Goal: Transaction & Acquisition: Purchase product/service

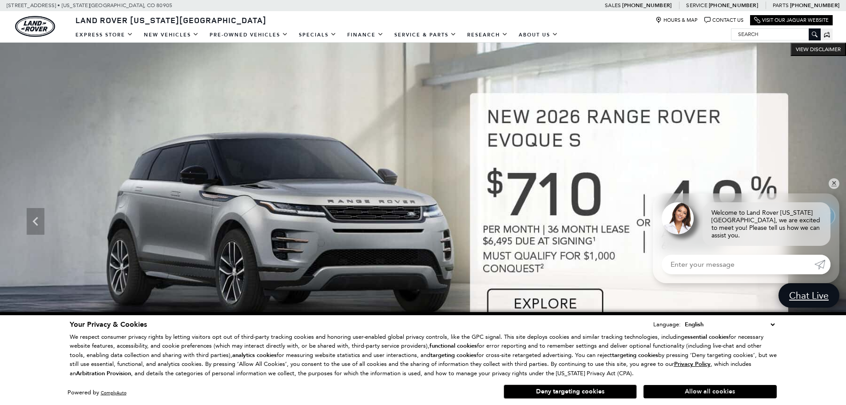
click at [687, 389] on button "Allow all cookies" at bounding box center [710, 391] width 133 height 13
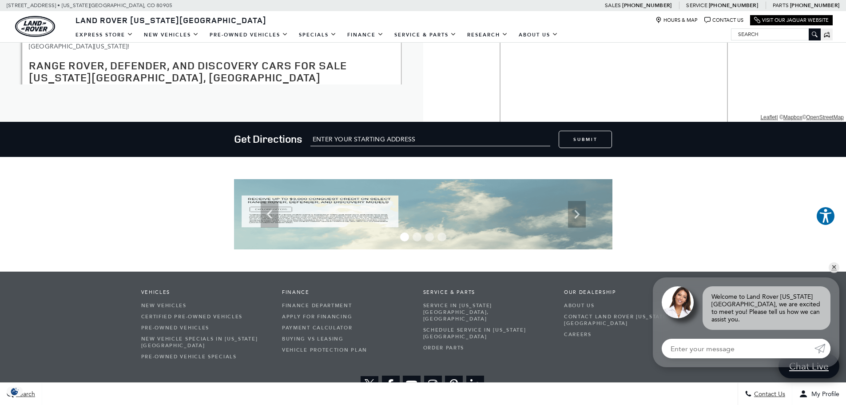
scroll to position [1544, 0]
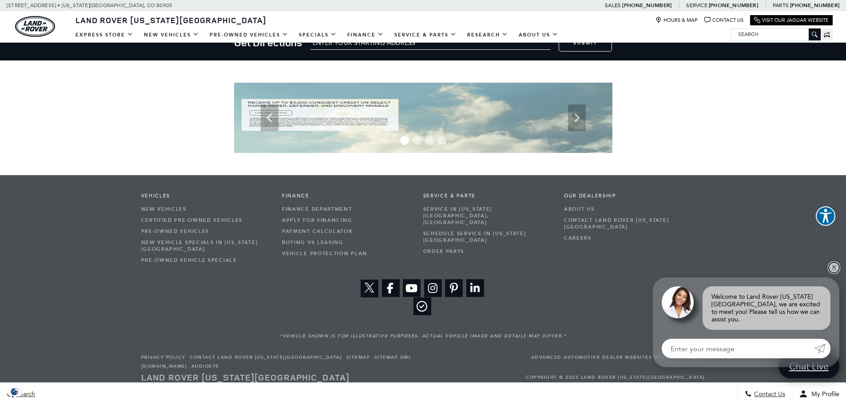
click at [832, 273] on link "✕" at bounding box center [834, 267] width 11 height 11
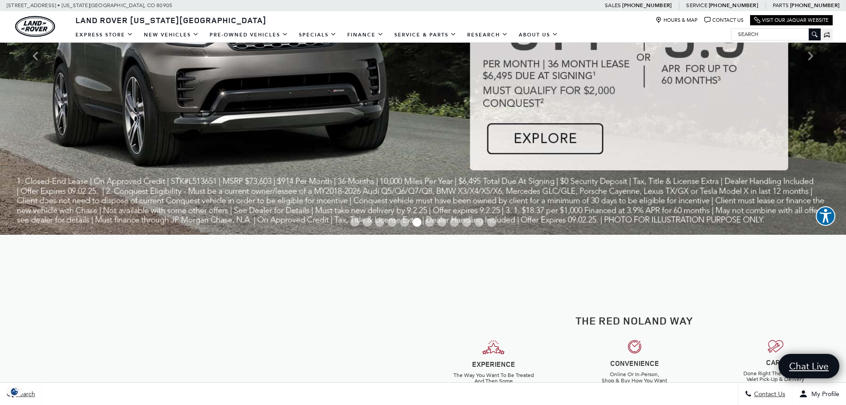
scroll to position [0, 0]
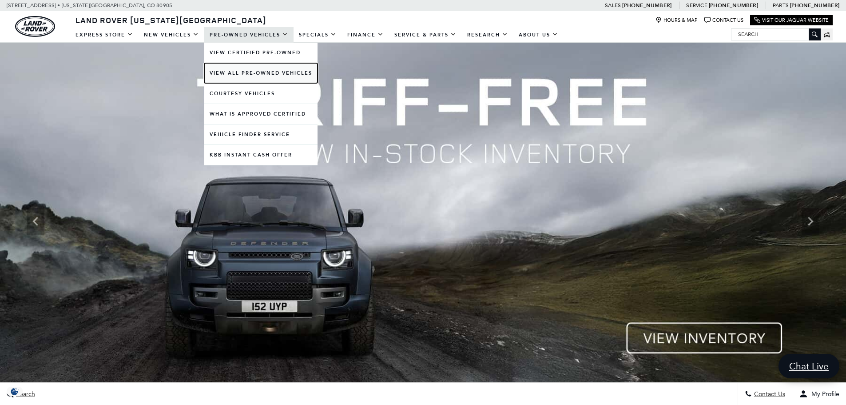
click at [253, 73] on link "View All Pre-Owned Vehicles" at bounding box center [260, 73] width 113 height 20
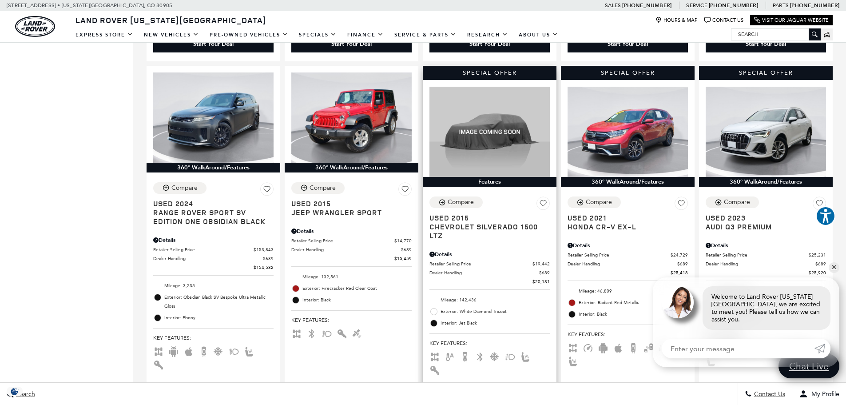
scroll to position [1510, 0]
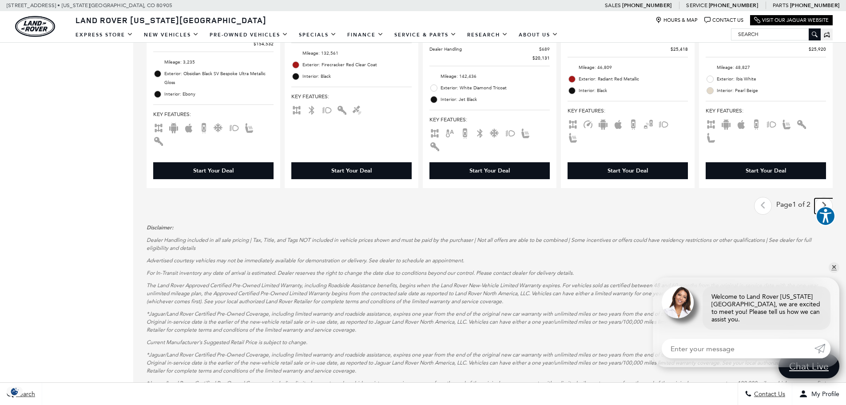
click at [827, 198] on icon "next page" at bounding box center [824, 205] width 6 height 14
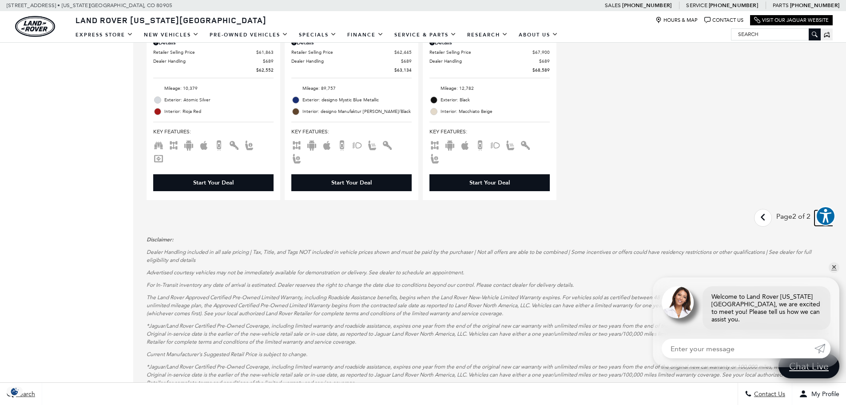
scroll to position [1199, 0]
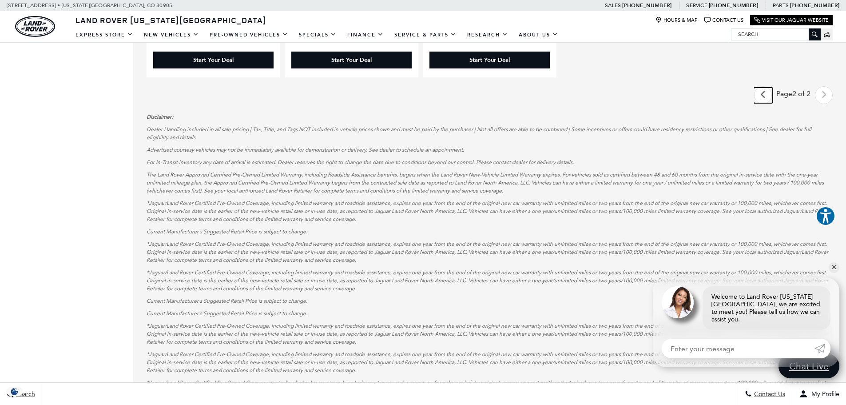
click at [766, 88] on icon "previous page" at bounding box center [763, 95] width 6 height 14
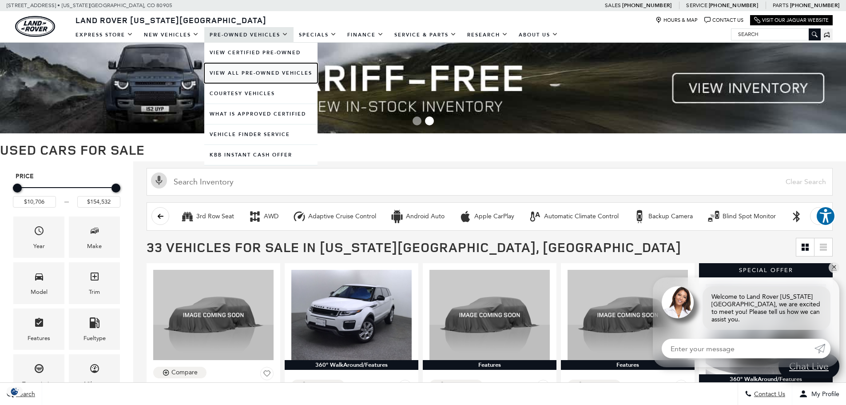
click at [229, 65] on link "View All Pre-Owned Vehicles" at bounding box center [260, 73] width 113 height 20
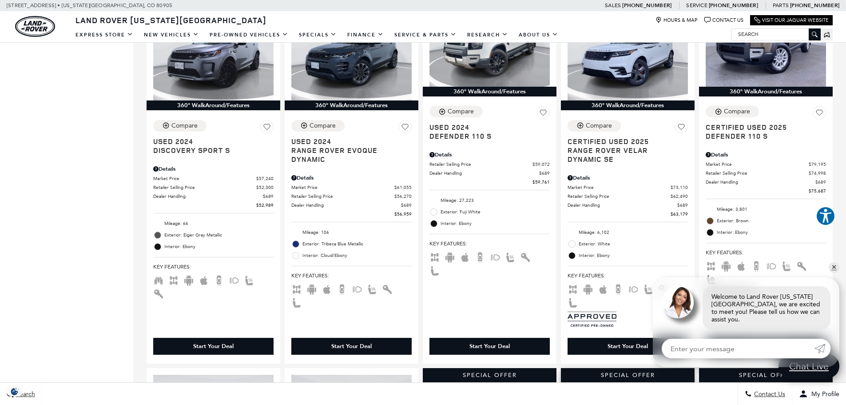
scroll to position [888, 0]
